Goal: Find specific page/section: Find specific page/section

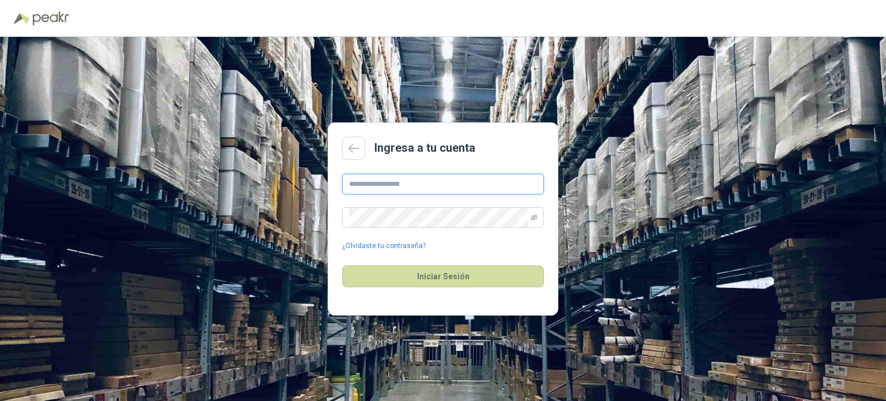
click at [445, 183] on input "text" at bounding box center [443, 184] width 202 height 21
type input "**********"
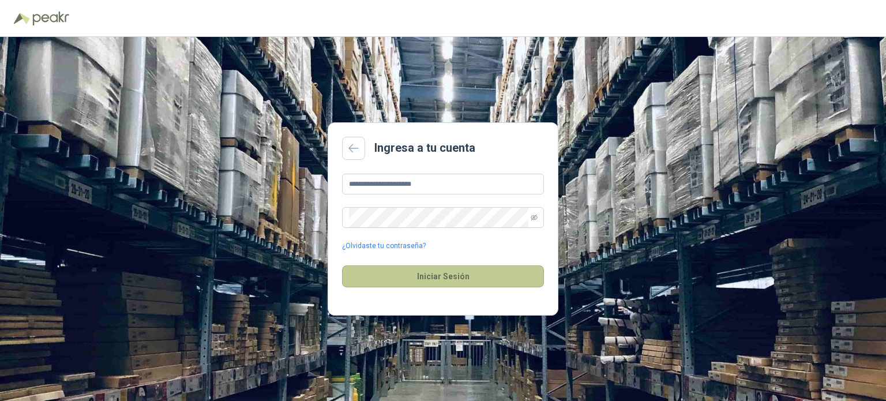
click at [413, 272] on button "Iniciar Sesión" at bounding box center [443, 276] width 202 height 22
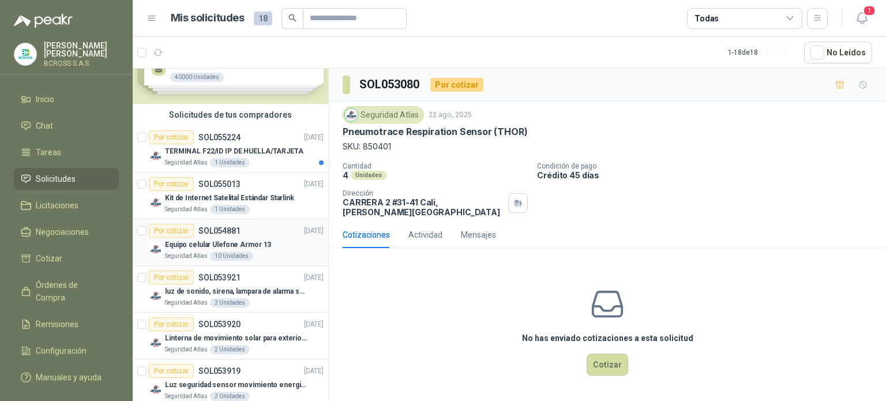
scroll to position [47, 0]
click at [278, 149] on p "TERMINAL F22/ID IP DE HUELLA/TARJETA" at bounding box center [234, 152] width 138 height 11
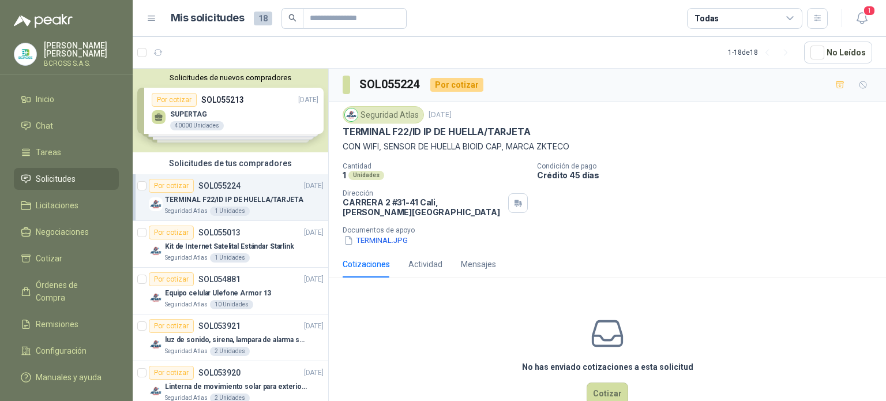
click at [250, 108] on div "Solicitudes de nuevos compradores Por cotizar SOL055213 08/09/25 SUPERTAG 40000…" at bounding box center [231, 111] width 196 height 84
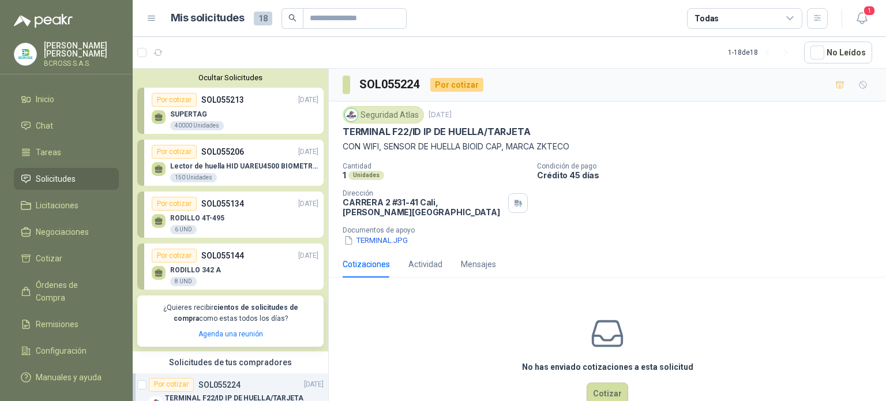
click at [32, 54] on img at bounding box center [25, 54] width 22 height 22
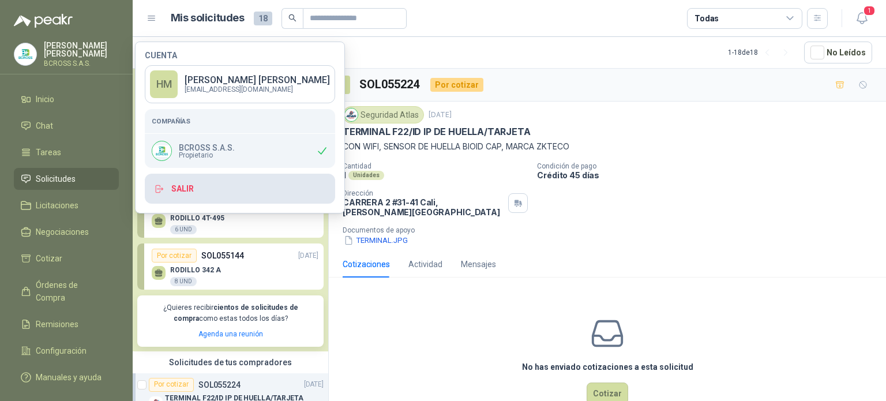
click at [180, 184] on button "Salir" at bounding box center [240, 189] width 190 height 30
